Goal: Task Accomplishment & Management: Manage account settings

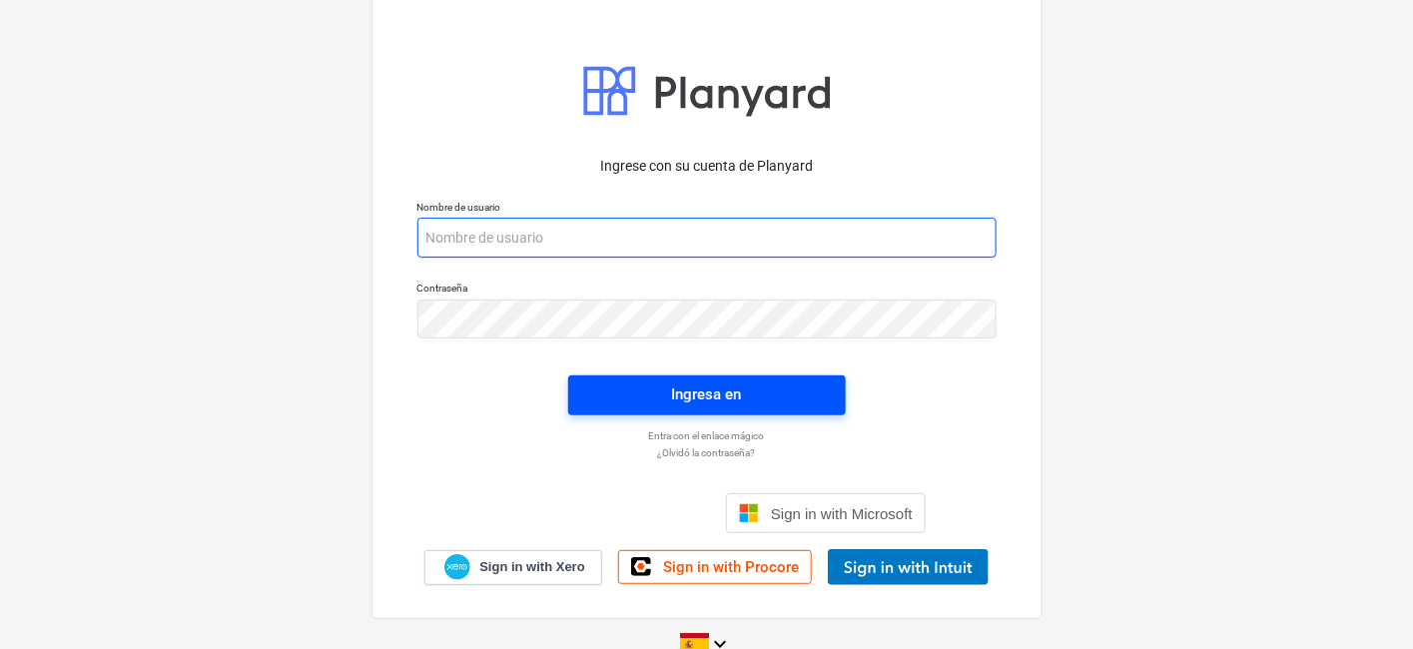
type input "[PERSON_NAME][EMAIL_ADDRESS][DOMAIN_NAME]"
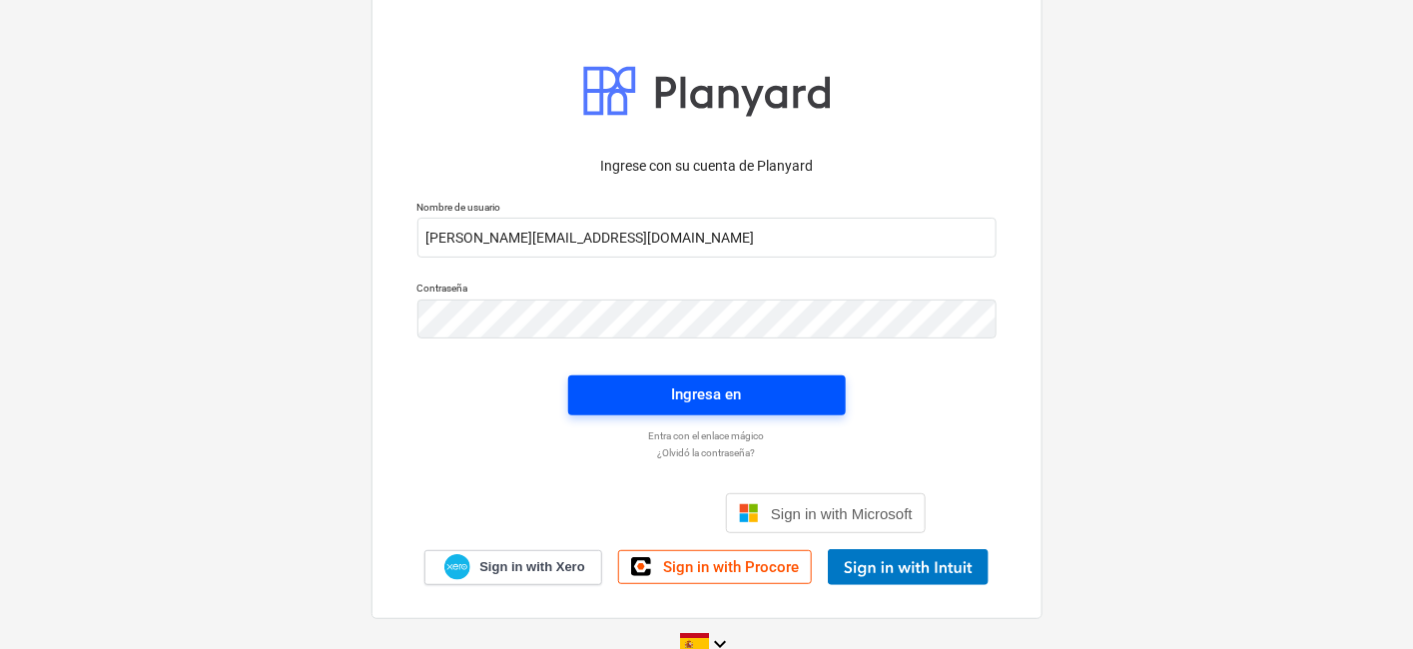
click at [701, 384] on div "Ingresa en" at bounding box center [707, 394] width 70 height 26
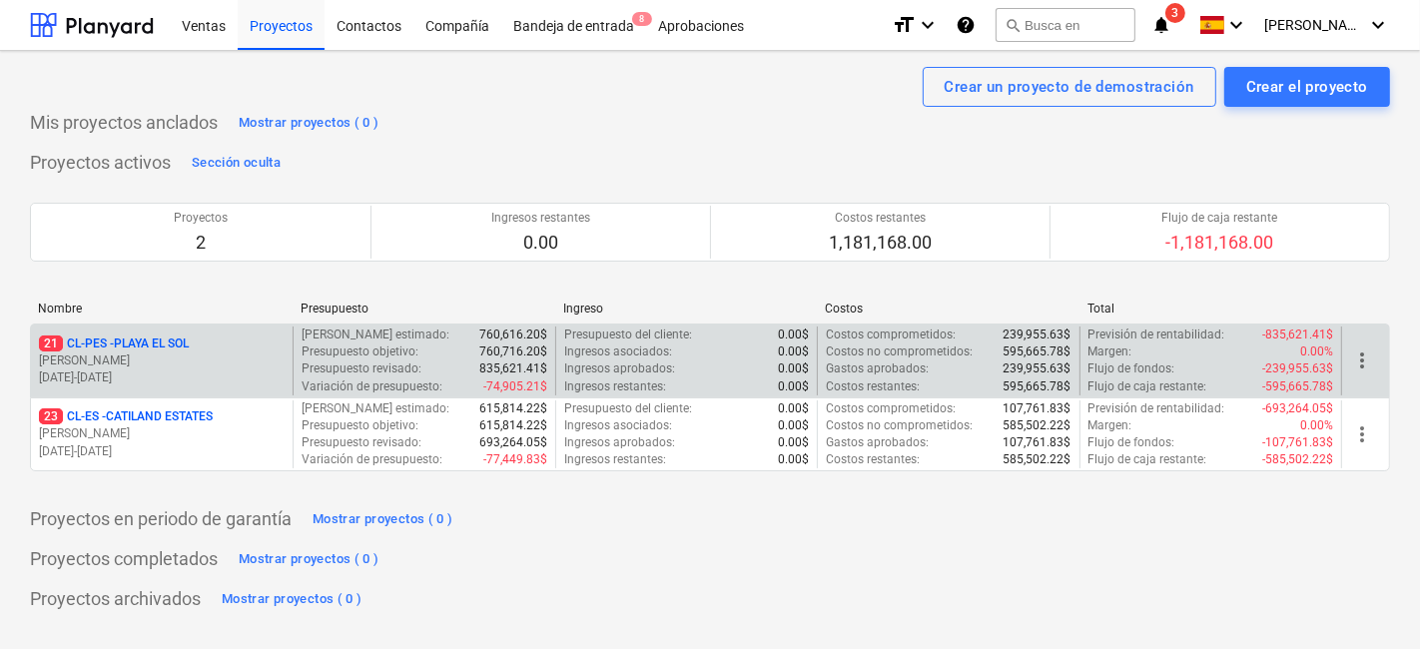
click at [194, 369] on p "[DATE] - [DATE]" at bounding box center [162, 377] width 246 height 17
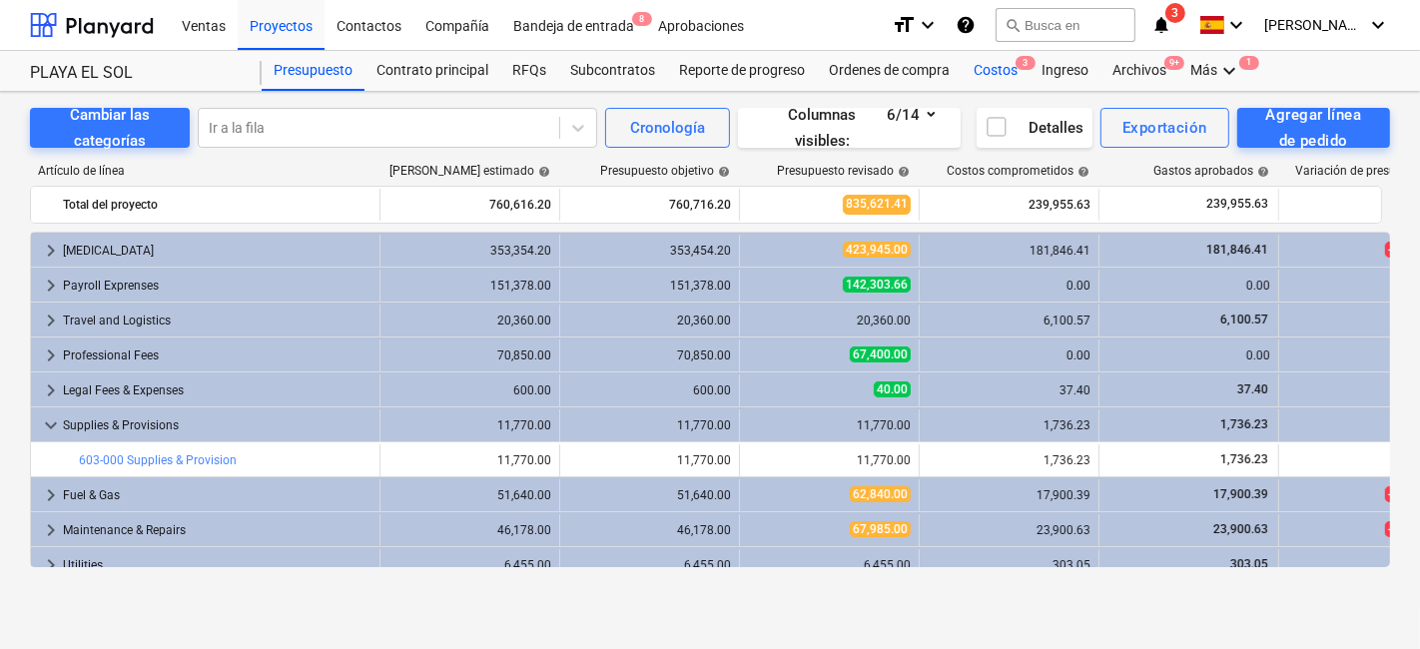
click at [992, 65] on div "Costos 3" at bounding box center [995, 71] width 68 height 40
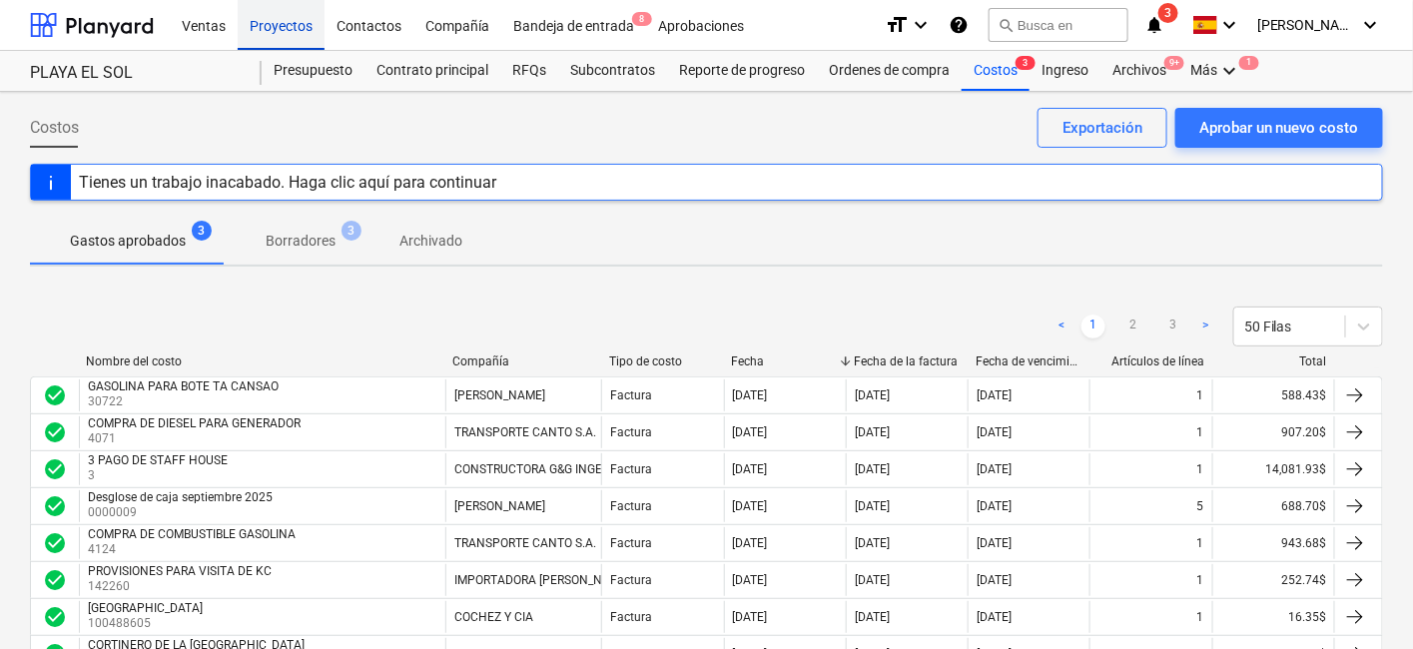
click at [277, 30] on div "Proyectos" at bounding box center [281, 24] width 87 height 51
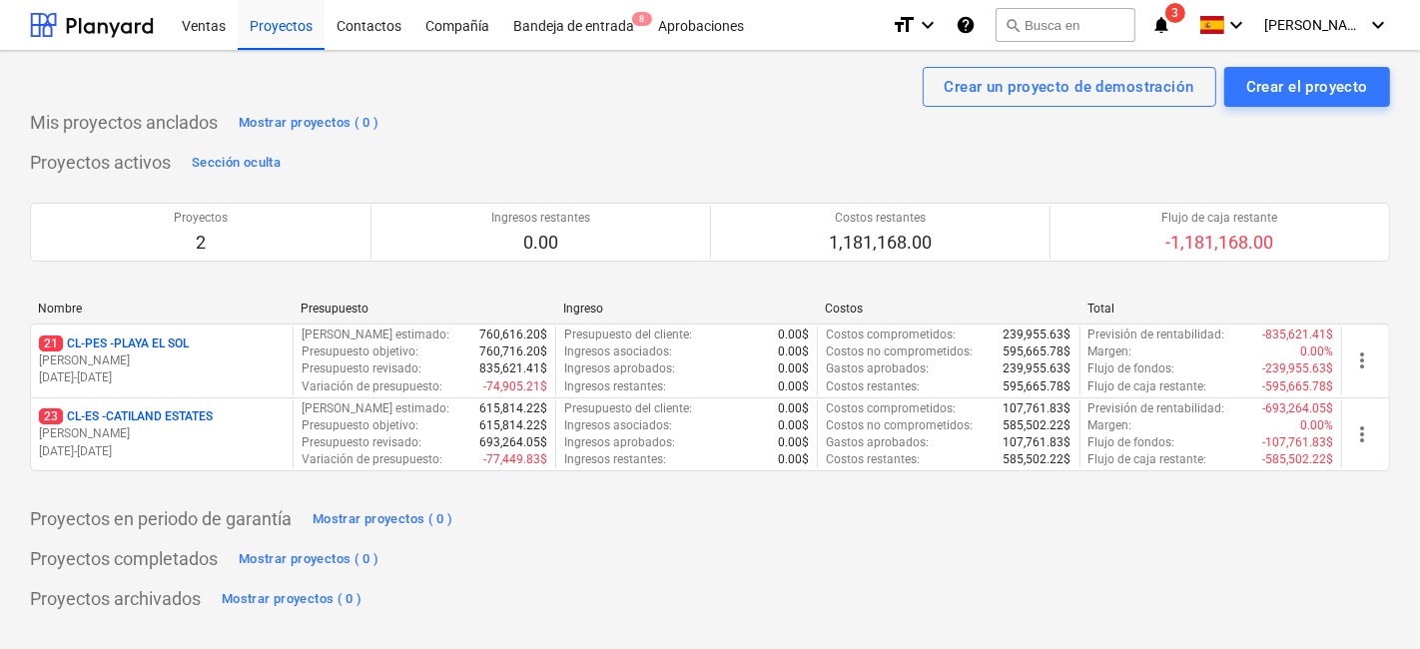
click at [197, 431] on p "[PERSON_NAME]" at bounding box center [162, 433] width 246 height 17
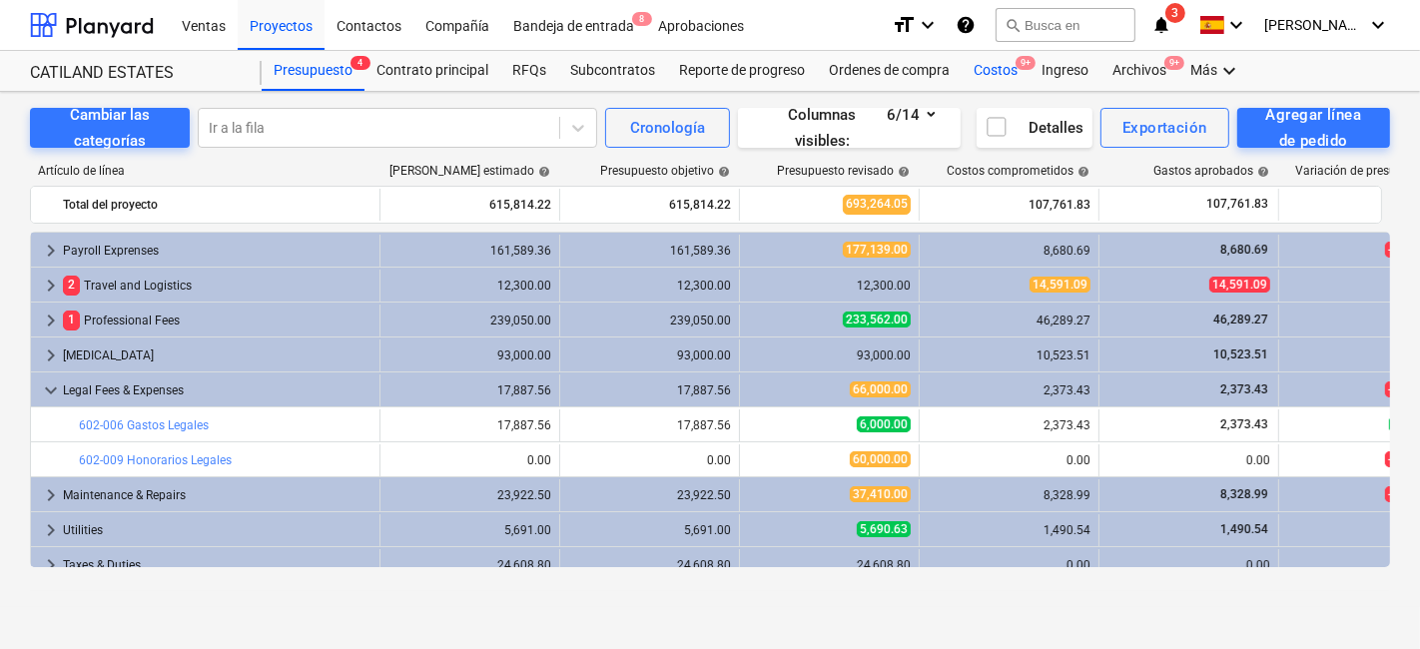
click at [1005, 70] on div "Costos 9+" at bounding box center [995, 71] width 68 height 40
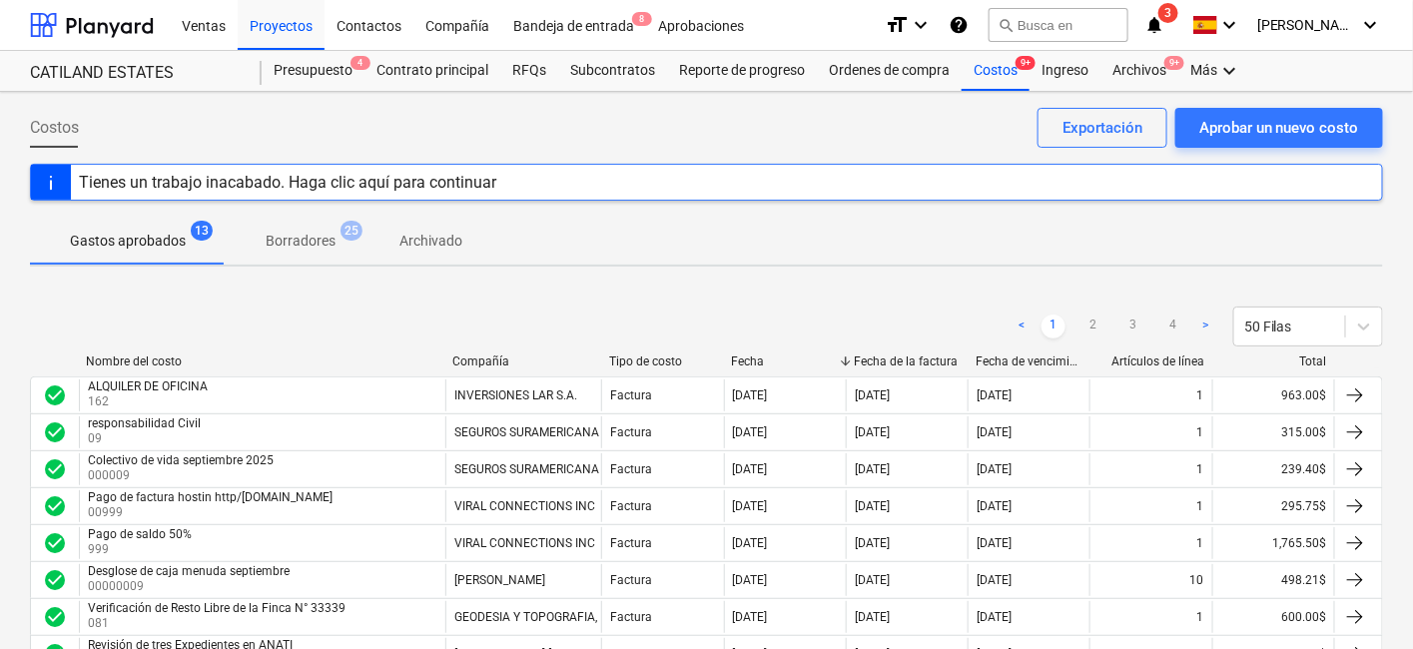
click at [570, 307] on div "< 1 2 3 4 > 50 [PERSON_NAME]" at bounding box center [706, 327] width 1353 height 40
